Goal: Communication & Community: Answer question/provide support

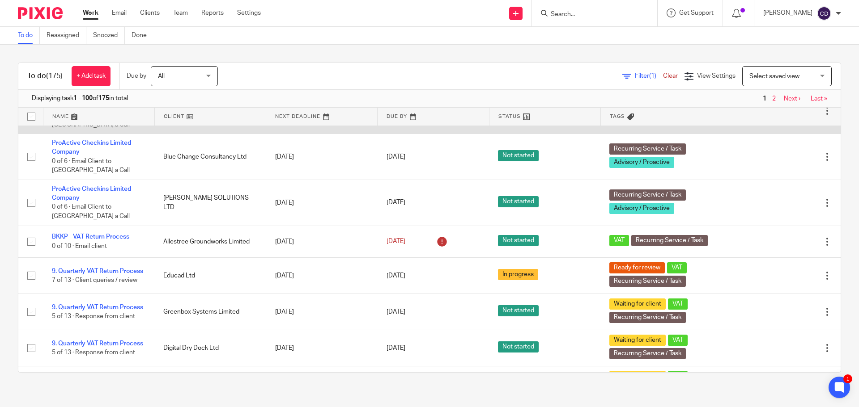
scroll to position [1118, 0]
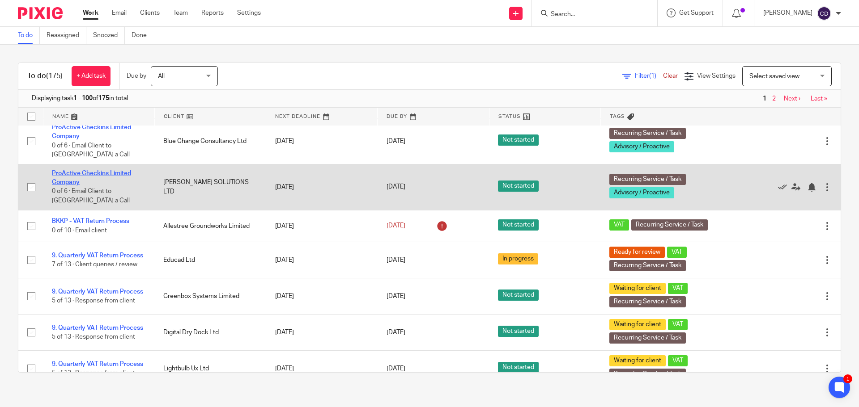
click at [114, 186] on link "ProActive Checkins Limited Company" at bounding box center [91, 177] width 79 height 15
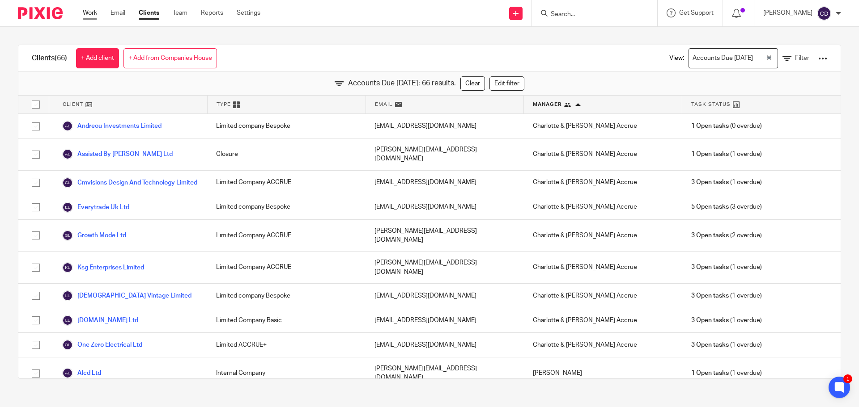
click at [97, 15] on link "Work" at bounding box center [90, 12] width 14 height 9
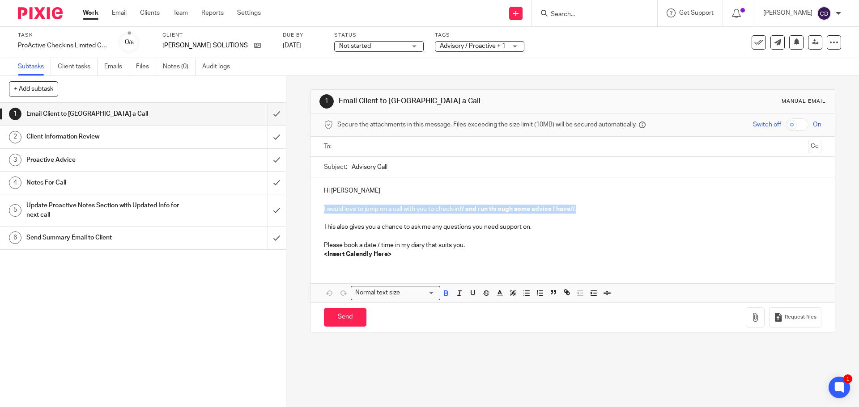
drag, startPoint x: 591, startPoint y: 208, endPoint x: 317, endPoint y: 212, distance: 274.2
click at [317, 212] on div "Hi Andy I would love to jump on a call with you to check-in // and run through …" at bounding box center [572, 222] width 524 height 88
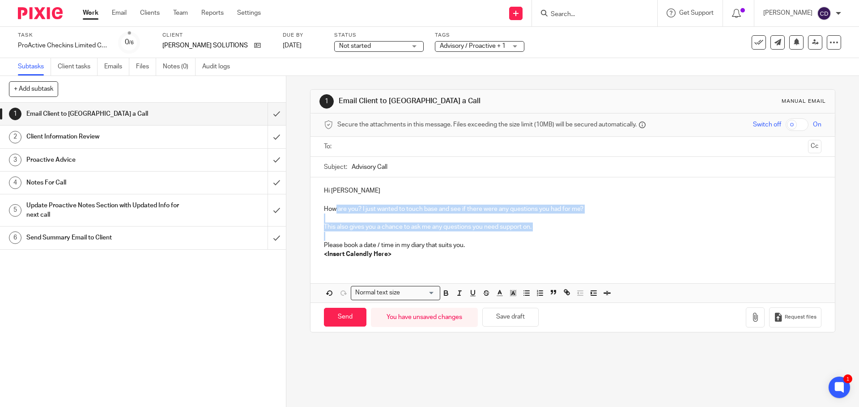
drag, startPoint x: 603, startPoint y: 238, endPoint x: 334, endPoint y: 213, distance: 270.0
click at [334, 213] on div "Hi Andy How are you? I just wanted to touch base and see if there were any ques…" at bounding box center [572, 222] width 524 height 88
click at [339, 223] on p "This also gives you a chance to ask me any questions you need support on." at bounding box center [572, 227] width 497 height 9
drag, startPoint x: 568, startPoint y: 230, endPoint x: 559, endPoint y: 221, distance: 12.7
click at [559, 221] on div "Hi Andy How are you? I just wanted to touch base and see if there were any ques…" at bounding box center [572, 222] width 524 height 88
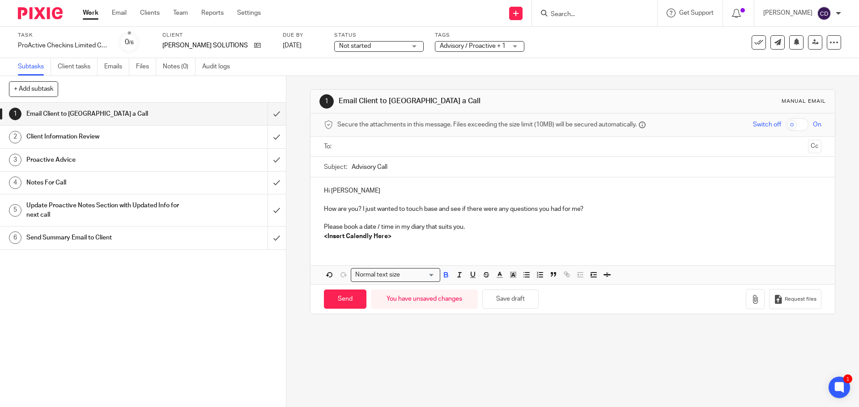
drag, startPoint x: 463, startPoint y: 238, endPoint x: 382, endPoint y: 234, distance: 81.5
click at [415, 236] on p "<Insert Calendly Here>" at bounding box center [572, 236] width 497 height 9
click at [321, 225] on div "Hi Andy How are you? I just wanted to touch base and see if there were any ques…" at bounding box center [572, 213] width 524 height 70
drag, startPoint x: 354, startPoint y: 236, endPoint x: 308, endPoint y: 233, distance: 46.1
click at [310, 233] on div "Hi Andy How are you? I just wanted to touch base and see if there were any ques…" at bounding box center [572, 213] width 524 height 70
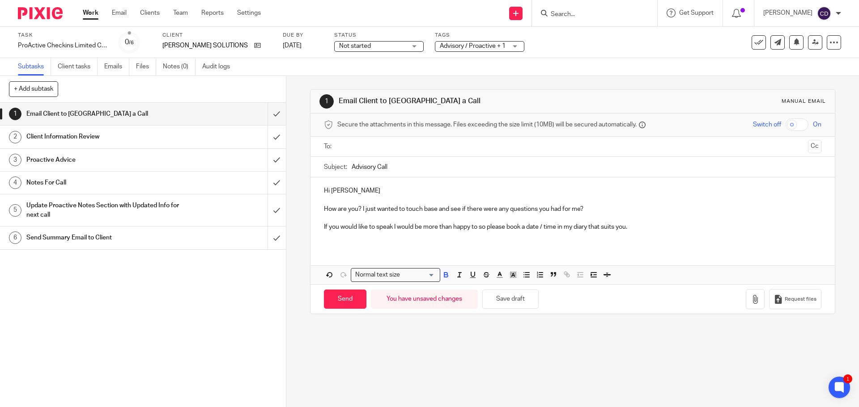
click at [350, 243] on div "Hi Andy How are you? I just wanted to touch base and see if there were any ques…" at bounding box center [572, 213] width 524 height 70
drag, startPoint x: 374, startPoint y: 168, endPoint x: 348, endPoint y: 168, distance: 25.9
click at [352, 168] on input "Advisory Call" at bounding box center [586, 167] width 469 height 20
type input "Checking In"
click at [390, 171] on input "Checking In" at bounding box center [586, 167] width 469 height 20
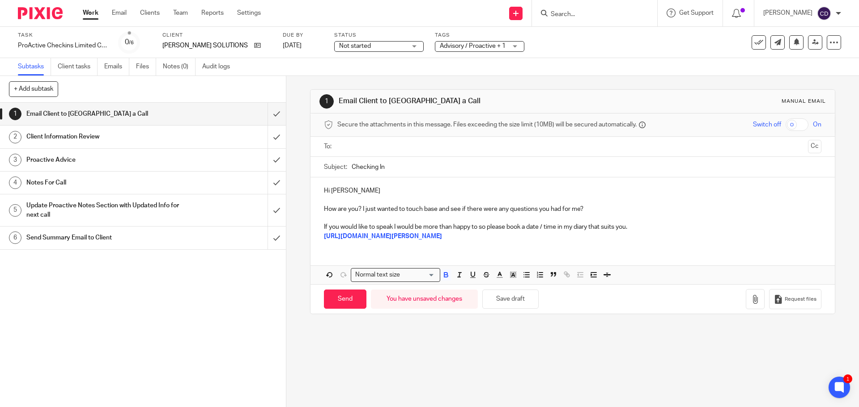
click at [370, 144] on input "text" at bounding box center [571, 147] width 463 height 10
click at [331, 294] on input "Send" at bounding box center [345, 301] width 42 height 19
type input "Sent"
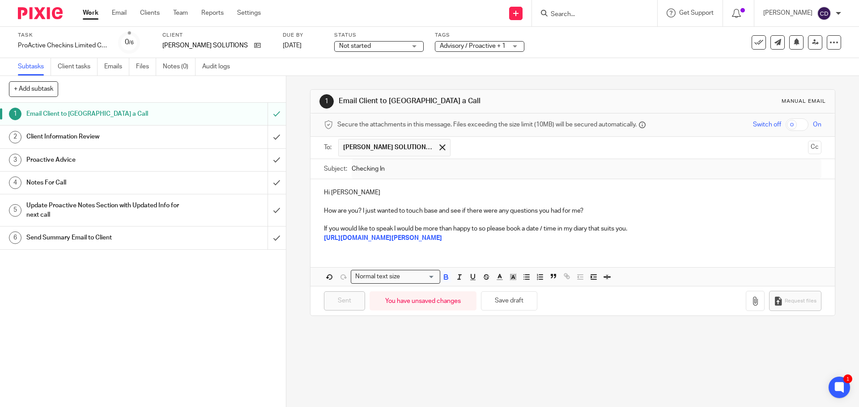
drag, startPoint x: 88, startPoint y: 14, endPoint x: 127, endPoint y: 45, distance: 49.0
click at [88, 14] on link "Work" at bounding box center [91, 12] width 16 height 9
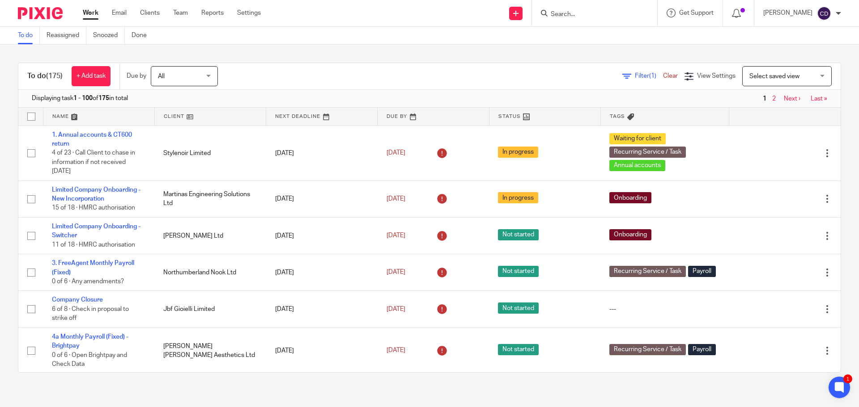
click at [565, 17] on input "Search" at bounding box center [590, 15] width 81 height 8
paste input "[PERSON_NAME]"
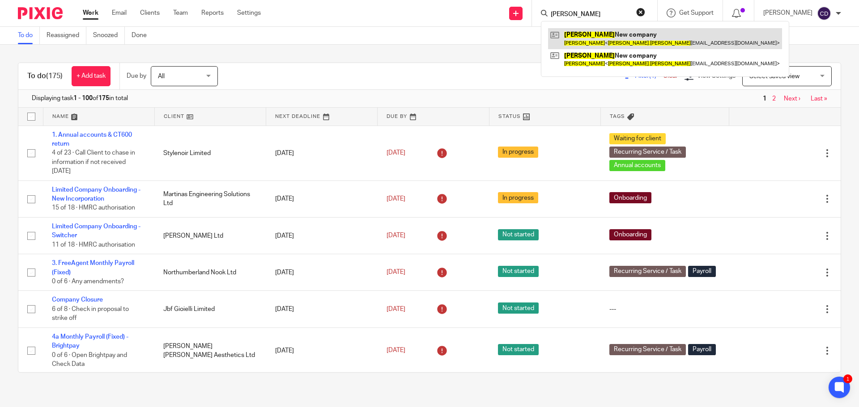
type input "Claudia Ditri"
click at [584, 36] on link at bounding box center [665, 38] width 234 height 21
